Goal: Task Accomplishment & Management: Manage account settings

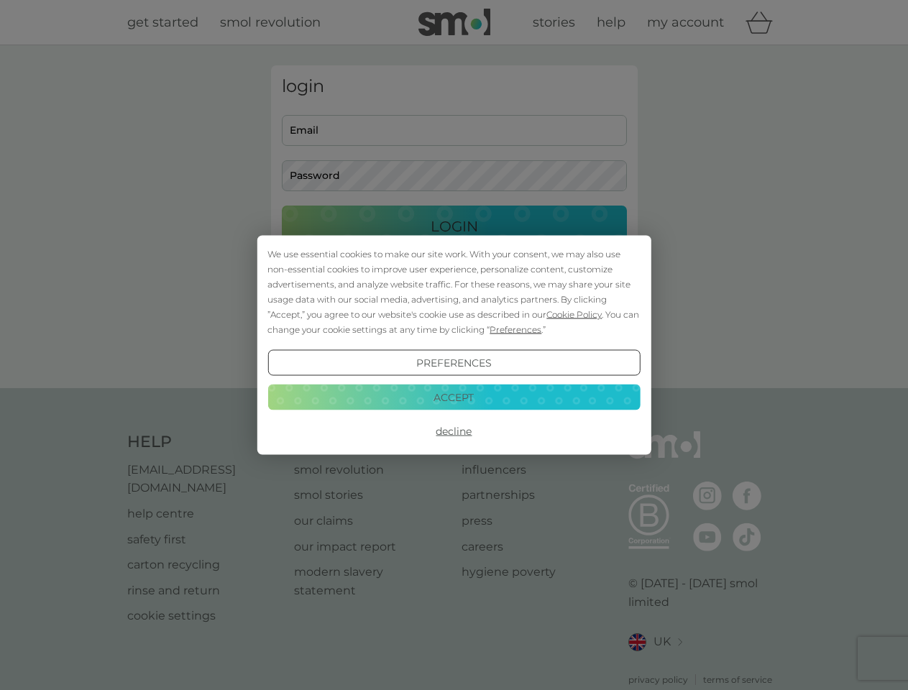
click at [575, 314] on span "Cookie Policy" at bounding box center [574, 314] width 55 height 11
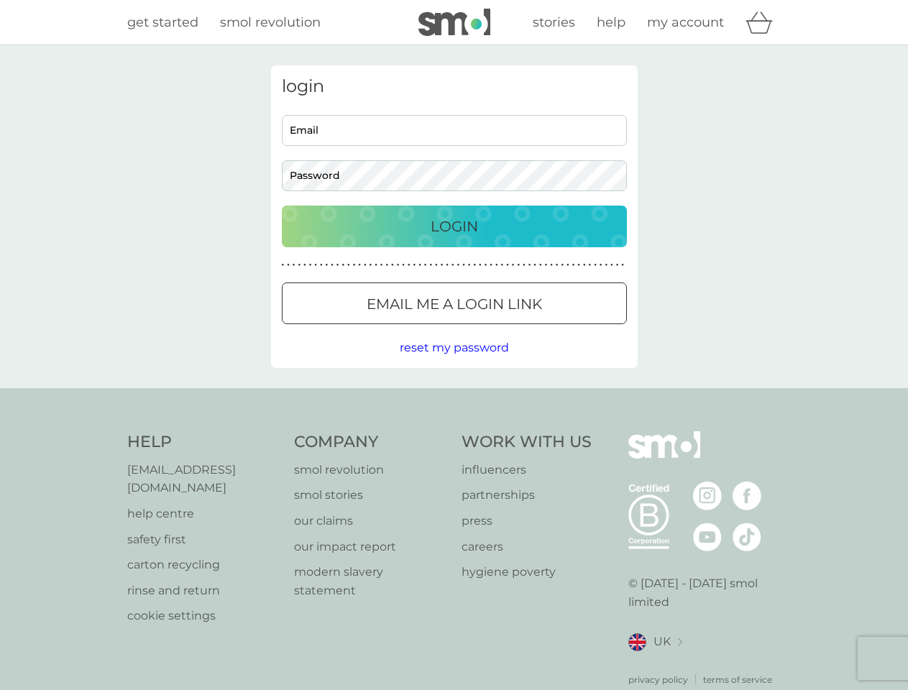
click at [514, 329] on div "login Email Password Login ● ● ● ● ● ● ● ● ● ● ● ● ● ● ● ● ● ● ● ● ● ● ● ● ● ● …" at bounding box center [454, 216] width 367 height 303
click at [454, 363] on div "login Email Password Login ● ● ● ● ● ● ● ● ● ● ● ● ● ● ● ● ● ● ● ● ● ● ● ● ● ● …" at bounding box center [454, 216] width 367 height 303
click at [454, 431] on div "Help [EMAIL_ADDRESS][DOMAIN_NAME] help centre safety first carton recycling rin…" at bounding box center [454, 558] width 654 height 255
click at [454, 397] on div "Help [EMAIL_ADDRESS][DOMAIN_NAME] help centre safety first carton recycling rin…" at bounding box center [454, 559] width 908 height 342
